Goal: Transaction & Acquisition: Purchase product/service

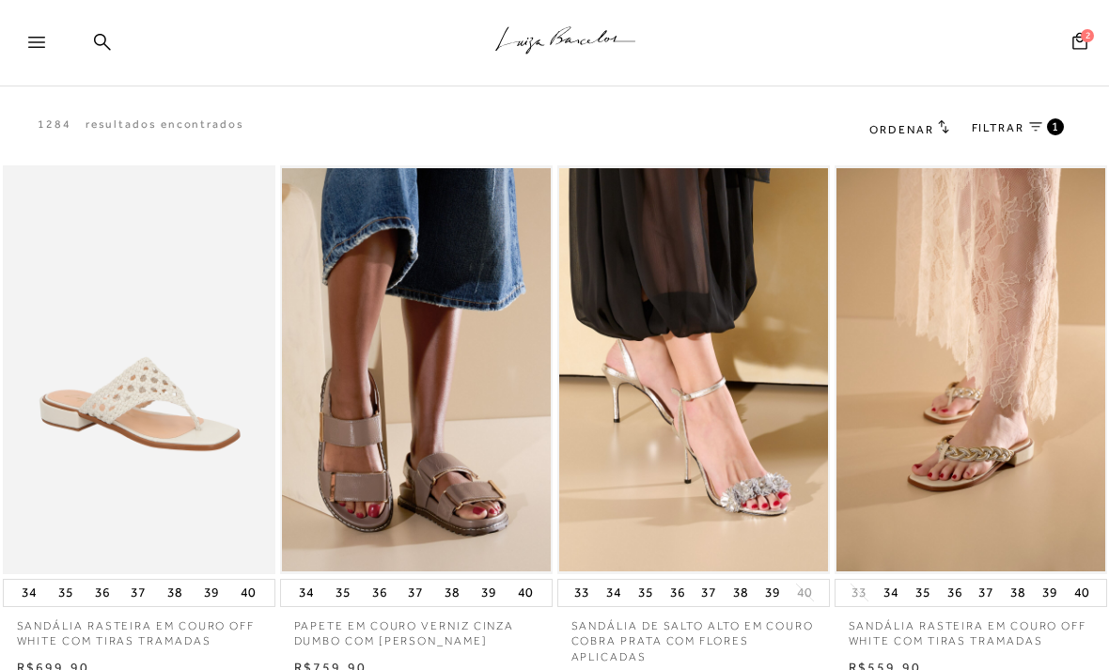
click at [1080, 41] on icon at bounding box center [1079, 40] width 15 height 17
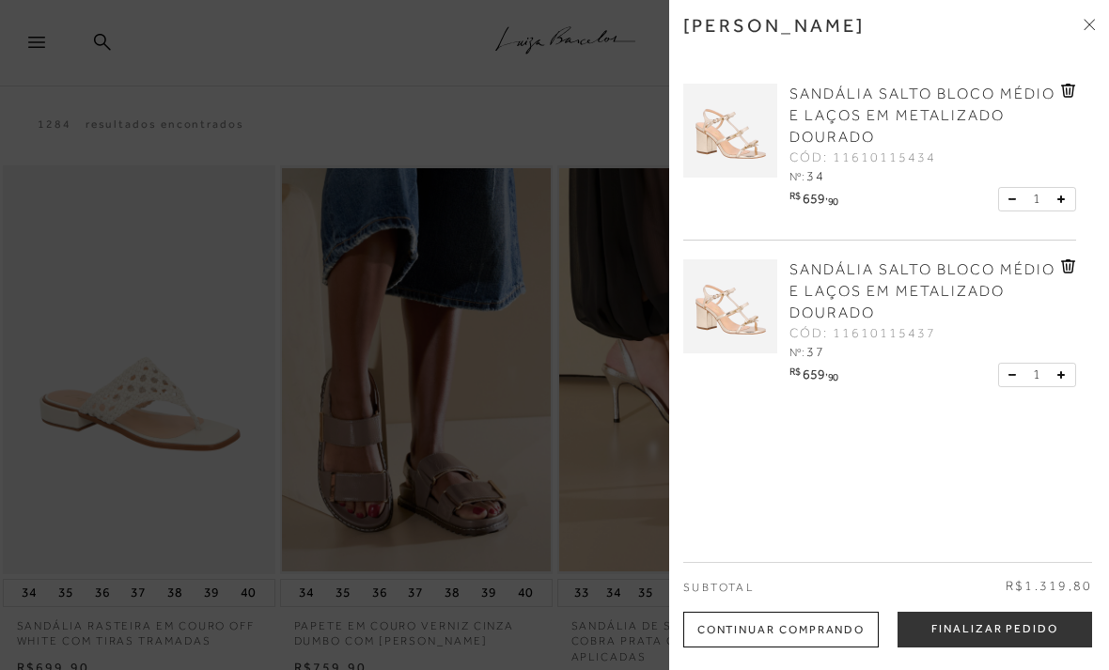
click at [1073, 86] on icon at bounding box center [1068, 91] width 14 height 14
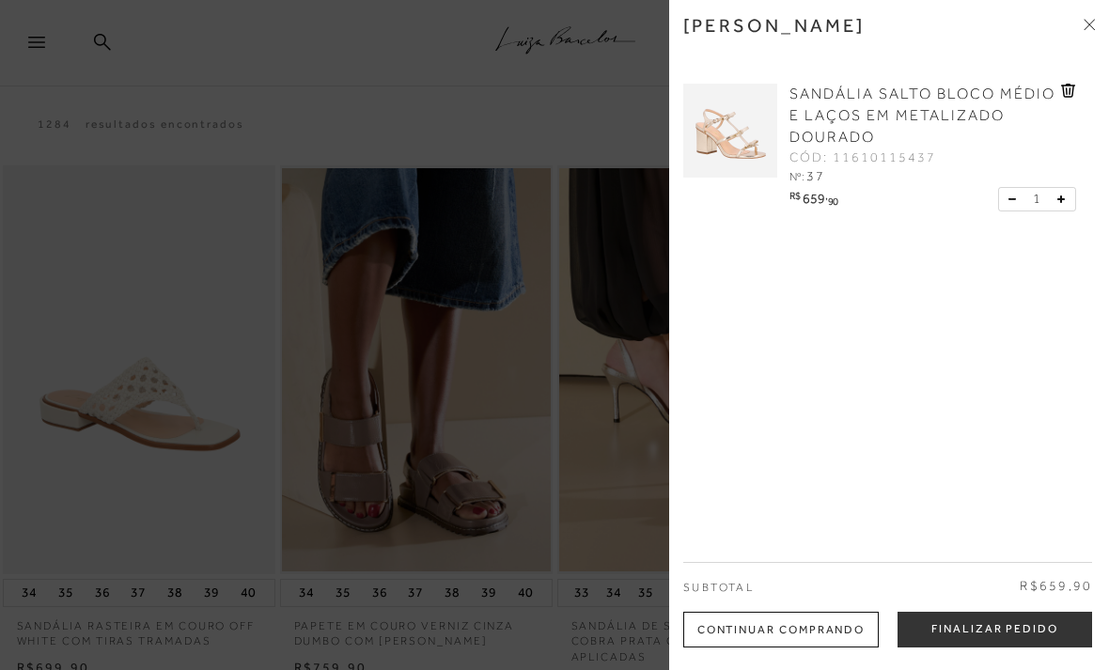
click at [852, 130] on span "SANDÁLIA SALTO BLOCO MÉDIO E LAÇOS EM METALIZADO DOURADO" at bounding box center [922, 116] width 266 height 60
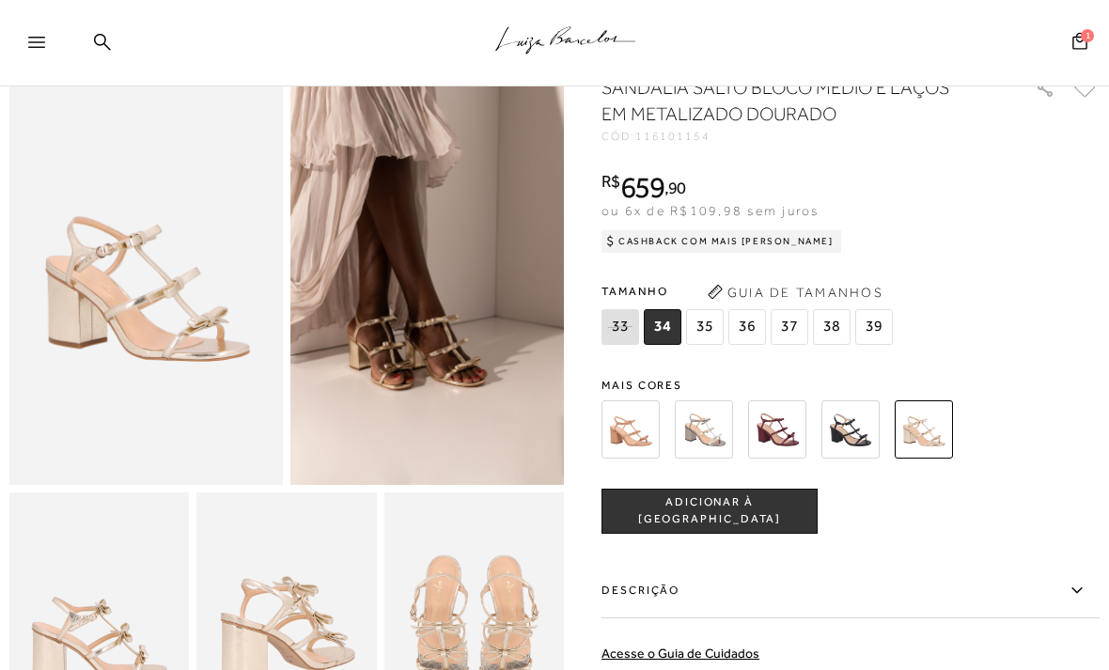
click at [445, 657] on img at bounding box center [473, 627] width 179 height 270
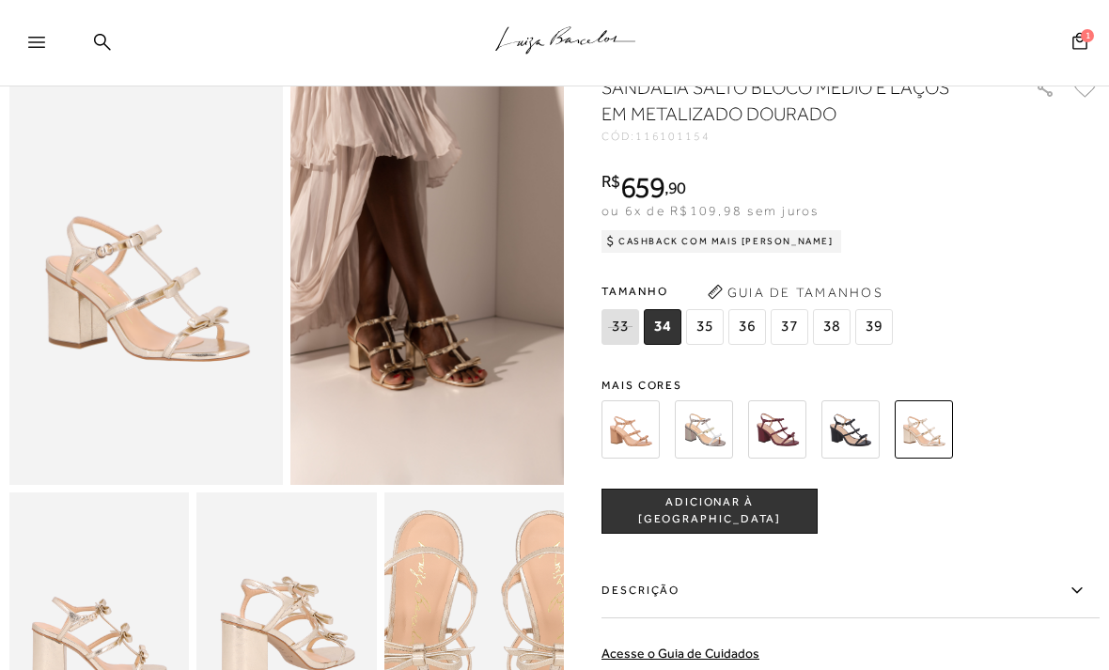
click at [459, 600] on img at bounding box center [489, 653] width 360 height 539
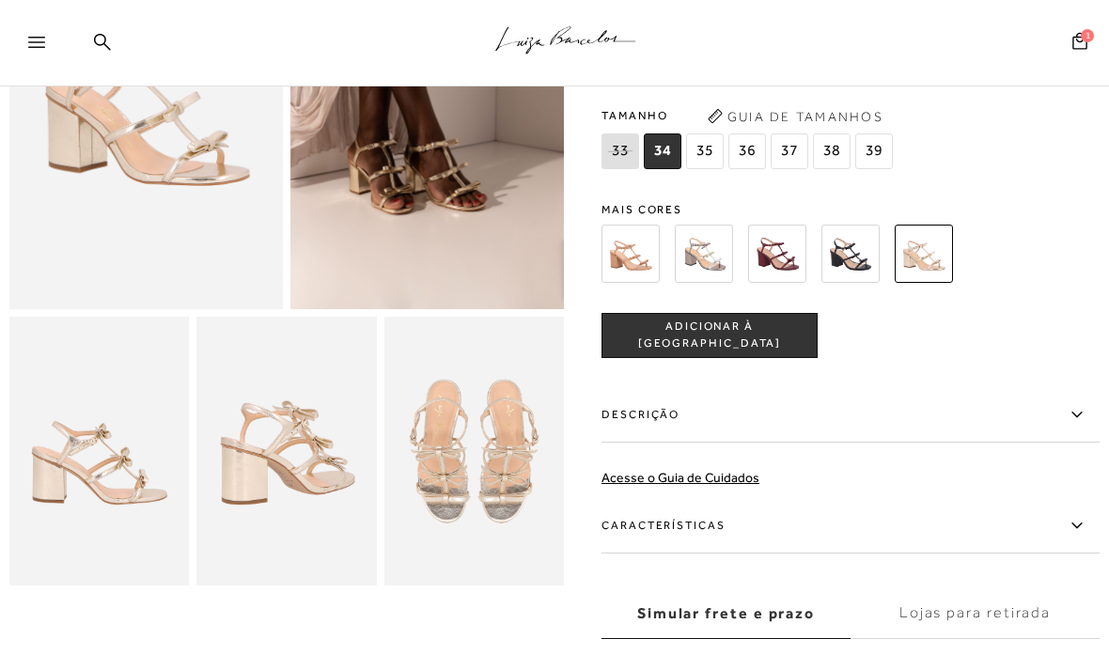
click at [276, 420] on img at bounding box center [285, 452] width 179 height 270
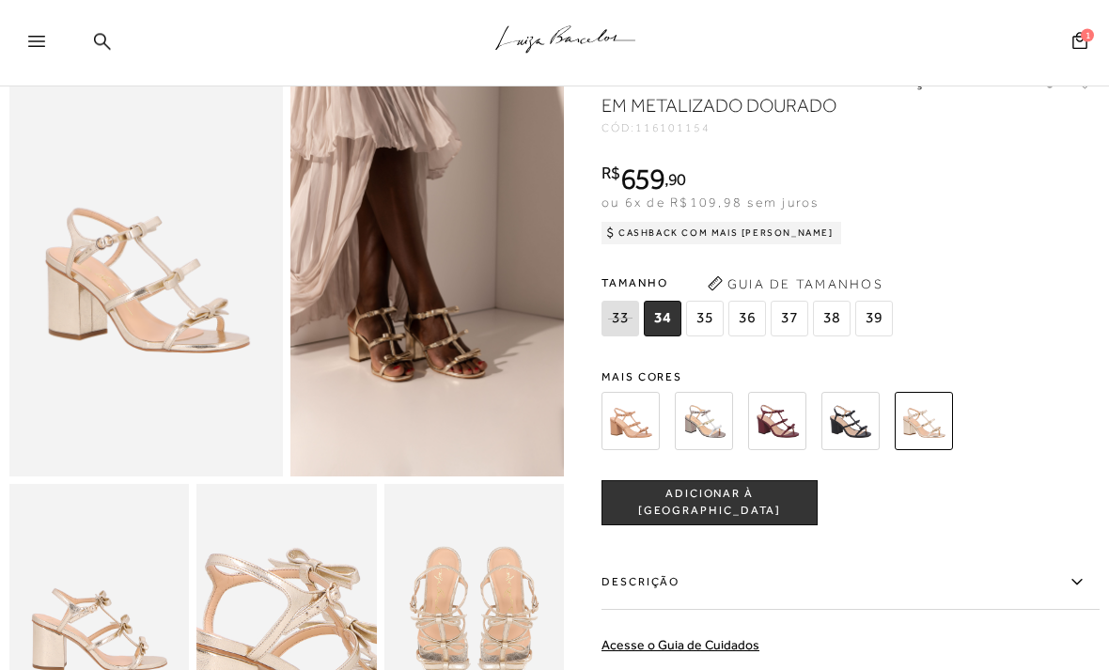
scroll to position [96, 0]
click at [354, 354] on img at bounding box center [426, 271] width 273 height 411
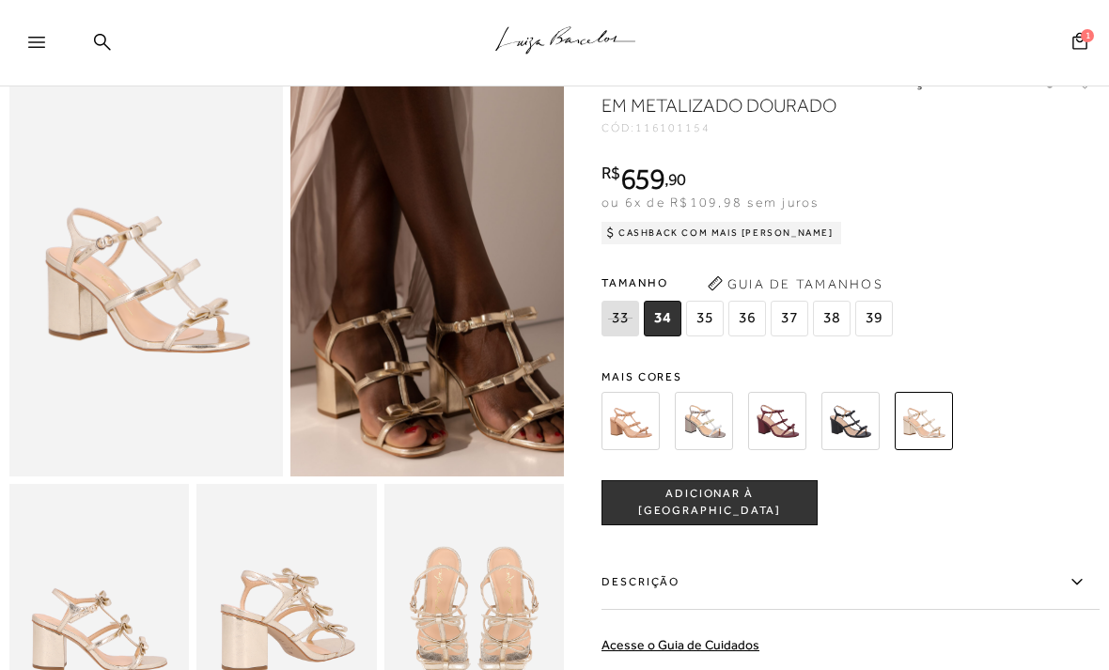
click at [382, 305] on img at bounding box center [472, 236] width 547 height 820
click at [196, 246] on img at bounding box center [145, 271] width 273 height 411
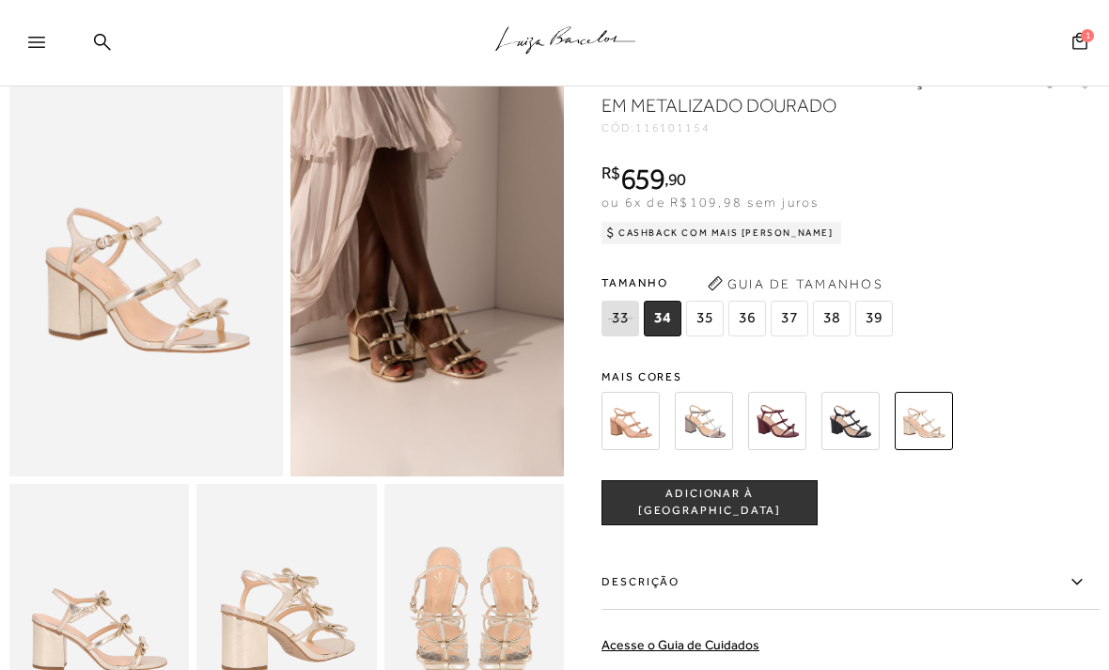
click at [156, 262] on img at bounding box center [145, 271] width 273 height 411
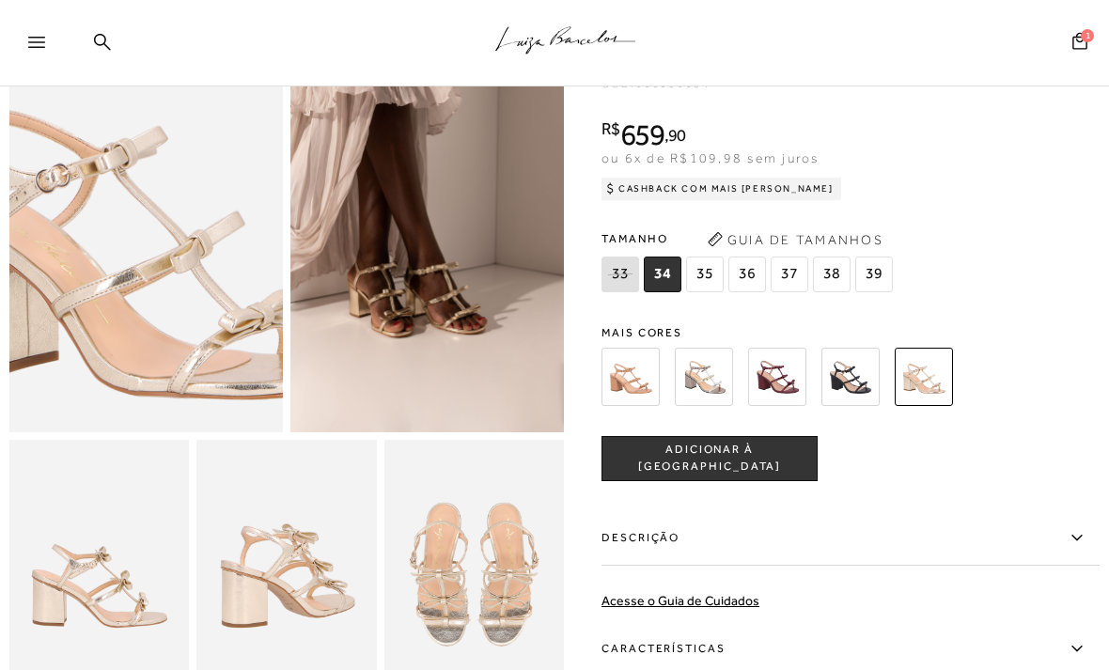
scroll to position [0, 0]
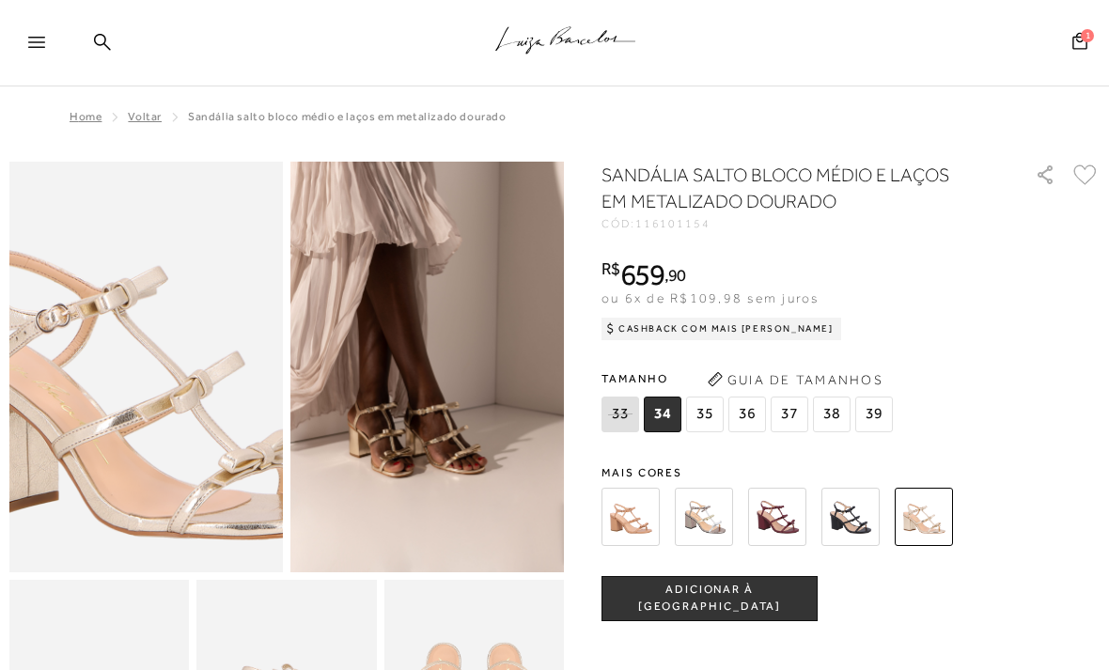
click at [151, 307] on img at bounding box center [136, 375] width 547 height 820
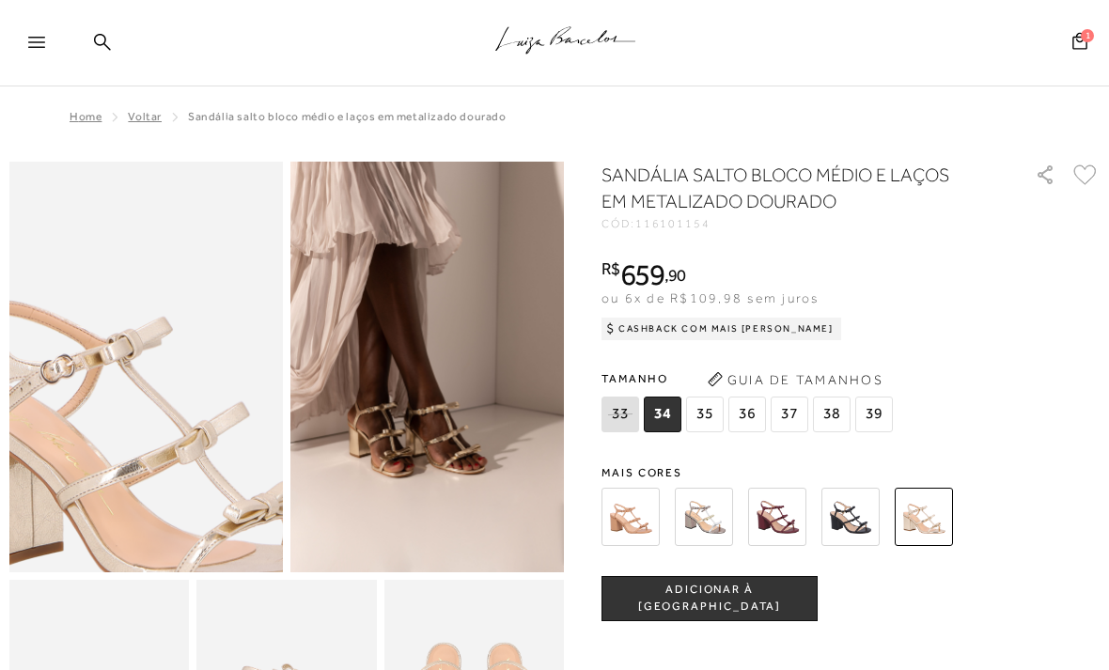
click at [105, 278] on img at bounding box center [141, 426] width 547 height 820
